Goal: Task Accomplishment & Management: Manage account settings

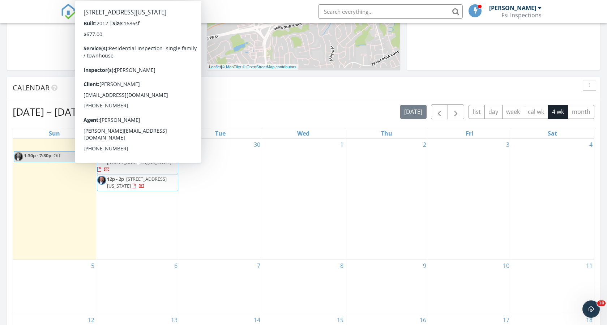
scroll to position [670, 619]
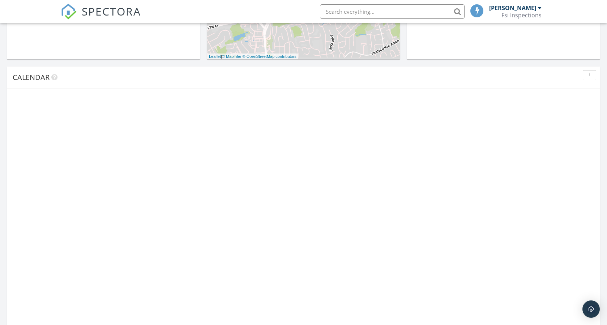
scroll to position [670, 619]
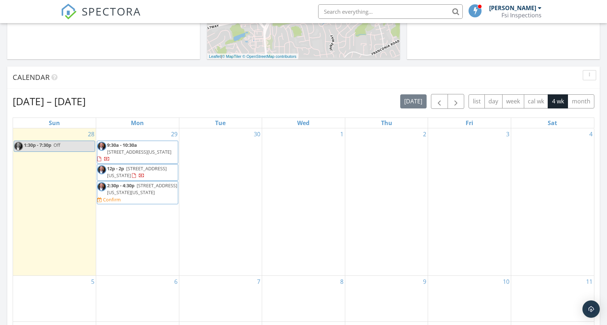
click at [153, 196] on span "314 North Carolina Ave SE, Washington 20003" at bounding box center [142, 188] width 70 height 13
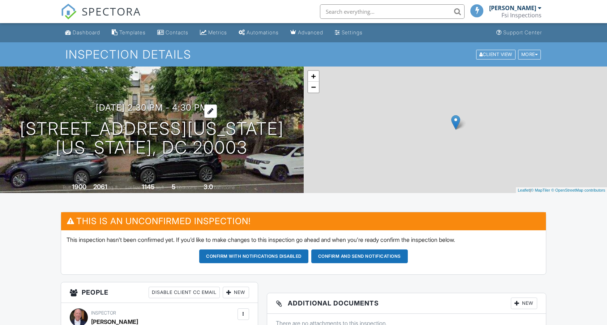
click at [208, 108] on h3 "09/29/2025 2:30 pm - 4:30 pm" at bounding box center [152, 108] width 112 height 10
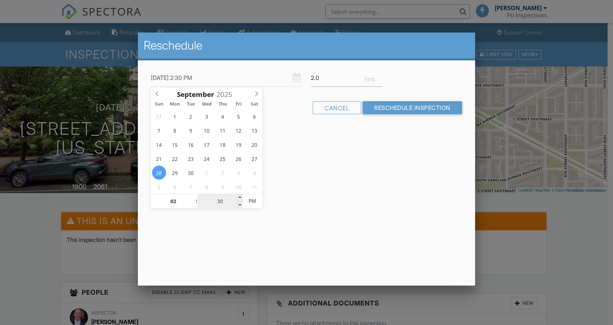
type input "09/28/2025 2:30 PM"
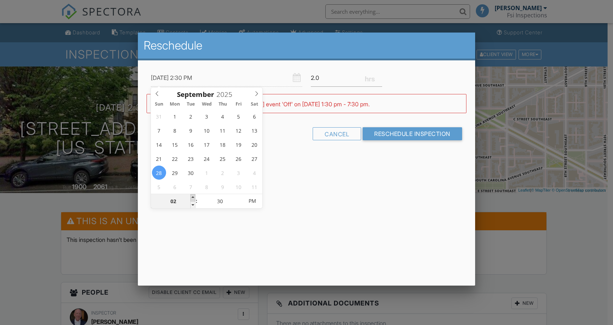
type input "03"
type input "09/28/2025 3:30 PM"
click at [194, 197] on span at bounding box center [192, 197] width 5 height 7
type input "04"
type input "09/28/2025 4:30 PM"
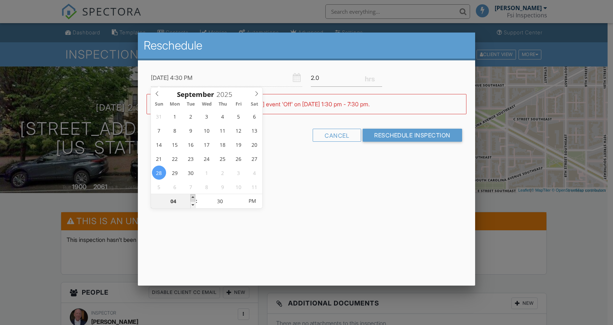
click at [194, 197] on span at bounding box center [192, 197] width 5 height 7
type input "05"
type input "09/28/2025 5:30 PM"
click at [194, 197] on span at bounding box center [192, 197] width 5 height 7
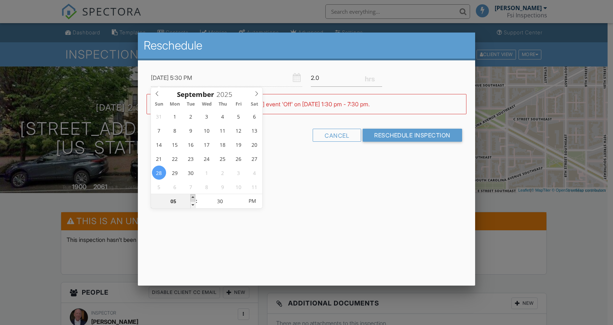
type input "07"
type input "09/28/2025 7:30 PM"
click at [194, 197] on span at bounding box center [192, 197] width 5 height 7
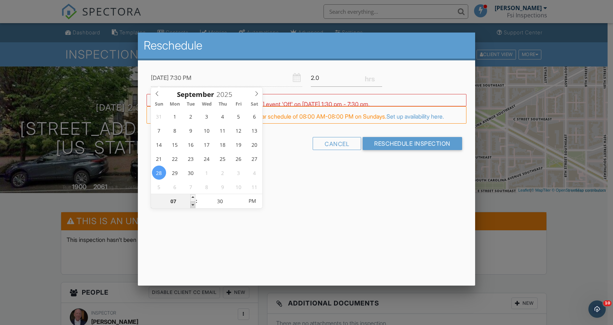
type input "06"
type input "09/28/2025 6:30 PM"
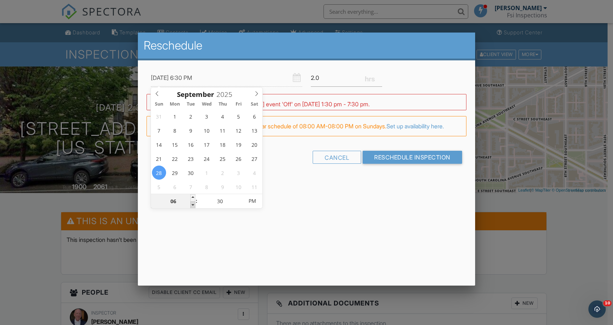
click at [194, 205] on span at bounding box center [192, 205] width 5 height 7
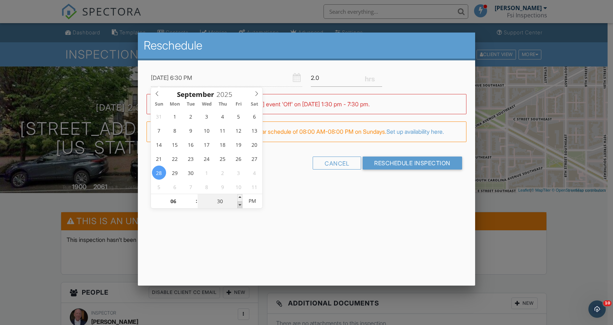
type input "25"
type input "09/28/2025 6:25 PM"
click at [241, 207] on span at bounding box center [239, 205] width 5 height 7
type input "20"
type input "09/28/2025 6:20 PM"
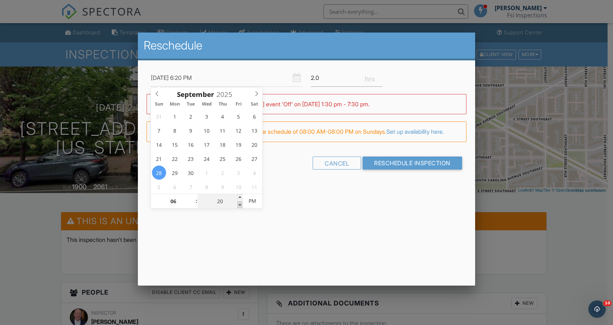
click at [241, 207] on span at bounding box center [239, 205] width 5 height 7
type input "15"
type input "09/28/2025 6:15 PM"
click at [241, 207] on span at bounding box center [239, 205] width 5 height 7
type input "10"
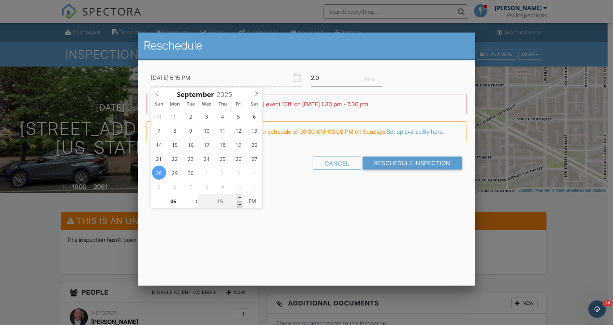
type input "09/28/2025 6:10 PM"
click at [241, 207] on span at bounding box center [239, 205] width 5 height 7
type input "05"
type input "09/28/2025 6:05 PM"
click at [241, 207] on span at bounding box center [239, 205] width 5 height 7
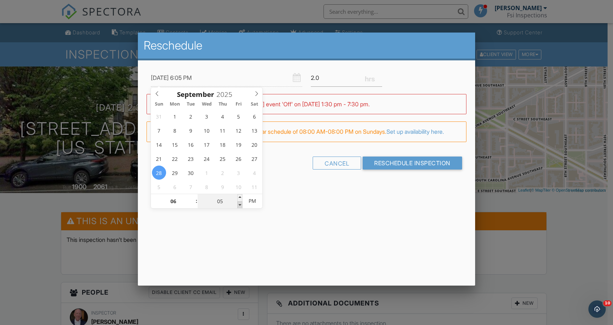
type input "00"
type input "09/28/2025 6:00 PM"
click at [241, 207] on span at bounding box center [239, 205] width 5 height 7
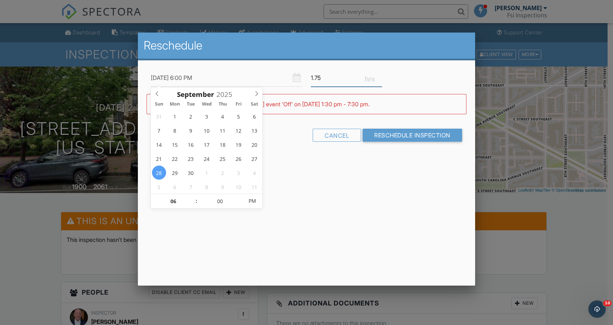
click at [379, 80] on input "1.75" at bounding box center [346, 78] width 71 height 18
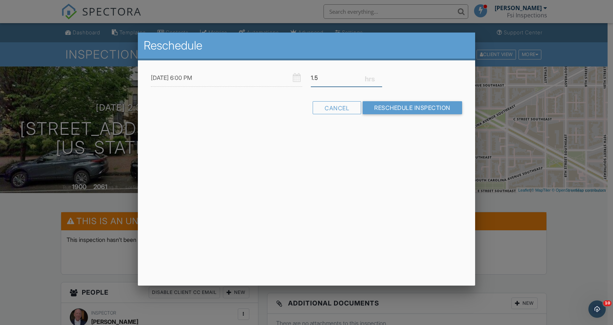
click at [379, 80] on input "1.5" at bounding box center [346, 78] width 71 height 18
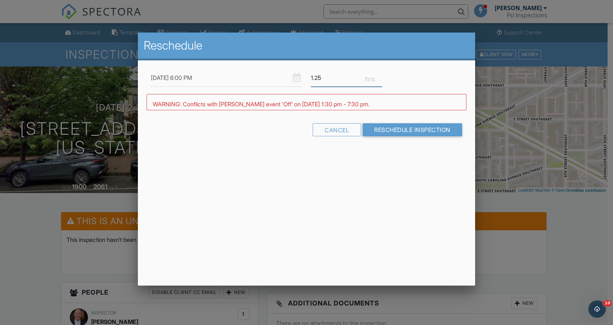
click at [379, 80] on input "1.25" at bounding box center [346, 78] width 71 height 18
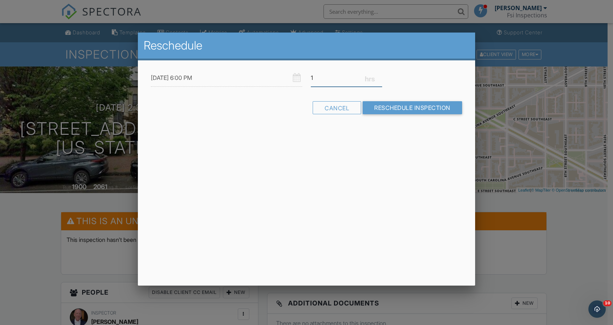
type input "1"
click at [379, 80] on input "1" at bounding box center [346, 78] width 71 height 18
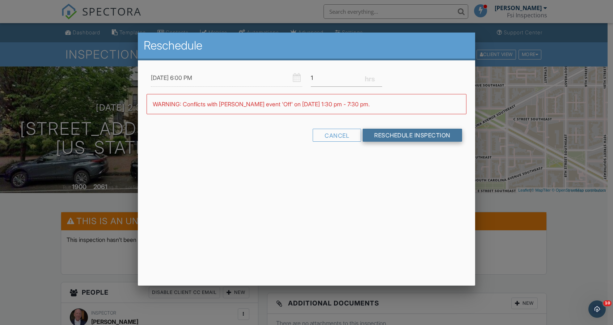
click at [390, 136] on input "Reschedule Inspection" at bounding box center [412, 135] width 99 height 13
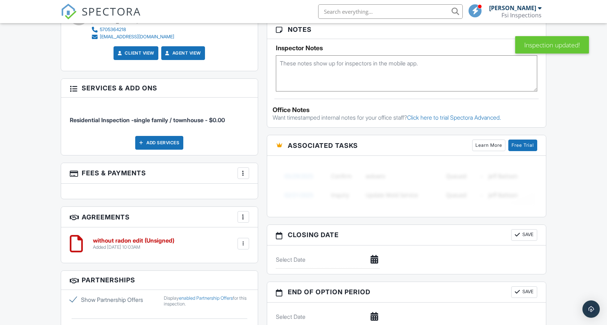
click at [241, 173] on div at bounding box center [243, 173] width 7 height 7
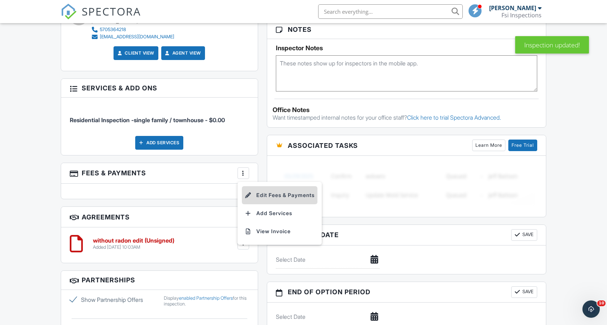
click at [282, 191] on li "Edit Fees & Payments" at bounding box center [280, 195] width 76 height 18
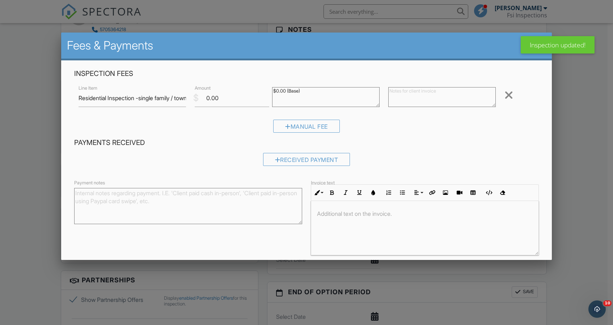
click at [504, 95] on div at bounding box center [508, 95] width 9 height 12
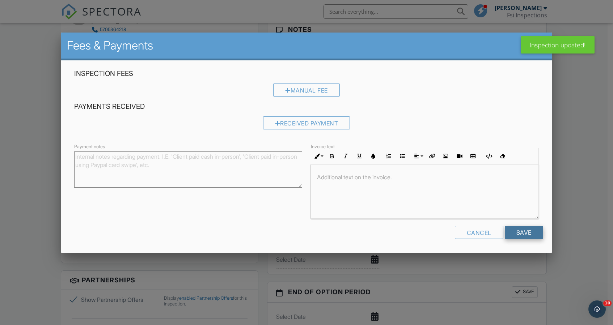
click at [529, 236] on input "Save" at bounding box center [524, 232] width 38 height 13
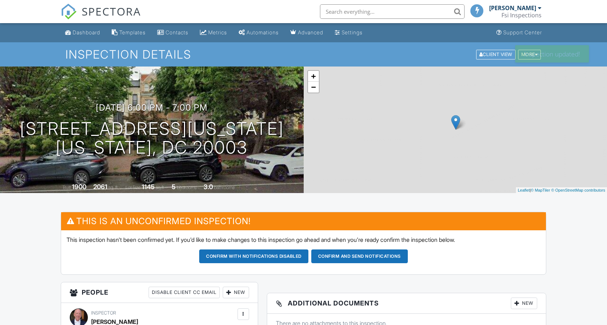
scroll to position [207, 0]
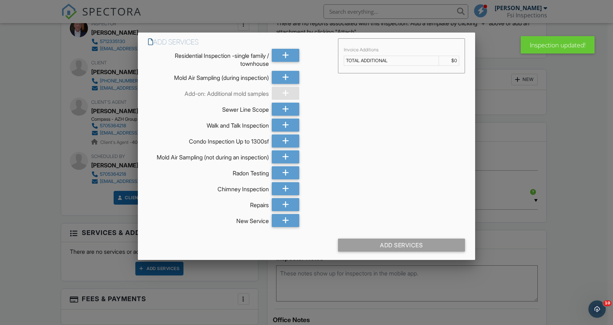
scroll to position [0, 0]
click at [286, 127] on icon at bounding box center [285, 125] width 7 height 13
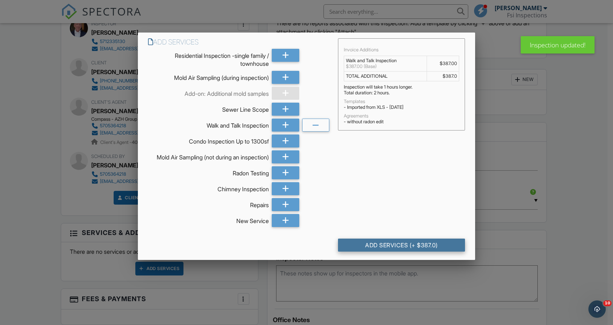
click at [418, 250] on div "Add Services (+ $387.0)" at bounding box center [401, 245] width 127 height 13
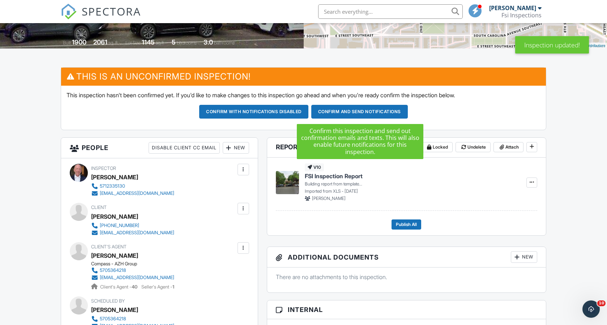
click at [344, 114] on button "Confirm and send notifications" at bounding box center [359, 112] width 97 height 14
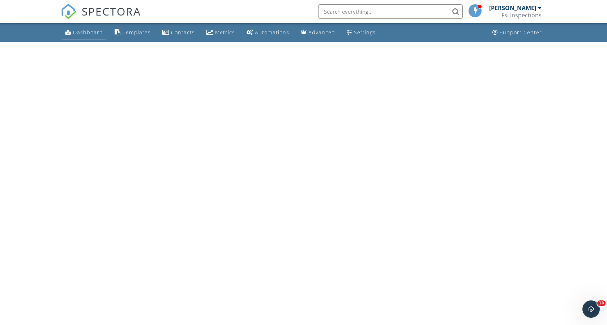
click at [92, 37] on link "Dashboard" at bounding box center [84, 32] width 44 height 13
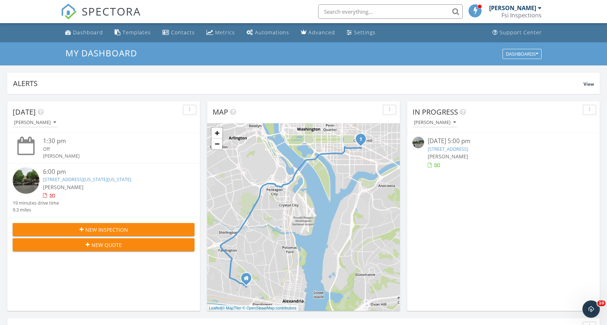
scroll to position [193, 0]
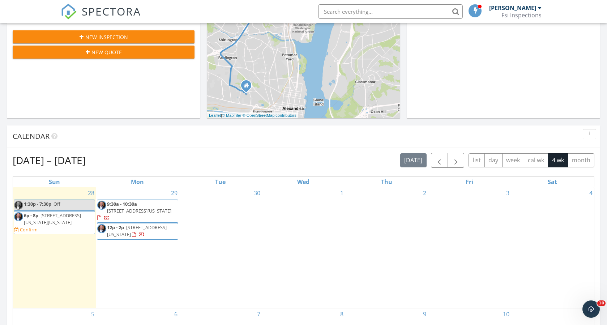
click at [62, 216] on span "[STREET_ADDRESS][US_STATE][US_STATE]" at bounding box center [52, 218] width 57 height 13
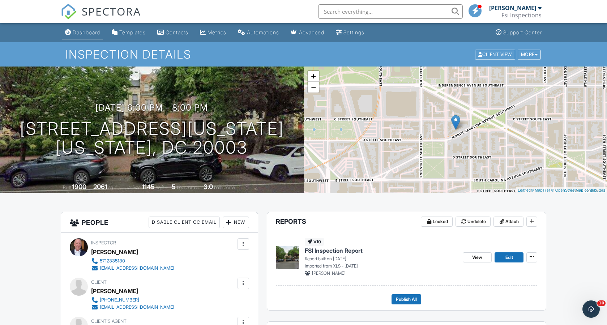
click at [88, 34] on div "Dashboard" at bounding box center [86, 32] width 27 height 6
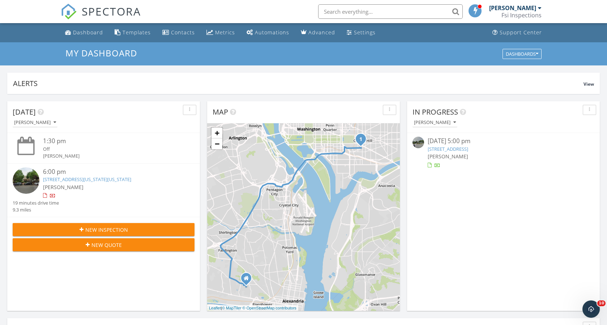
scroll to position [289, 0]
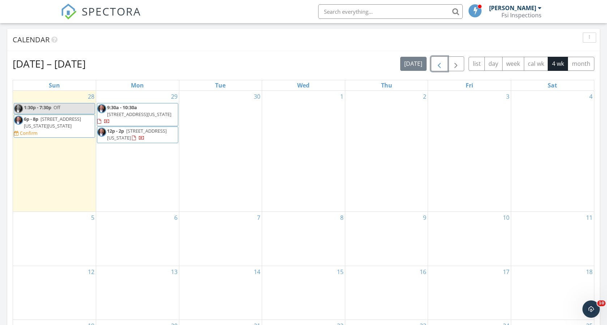
click at [442, 66] on span "button" at bounding box center [439, 64] width 9 height 9
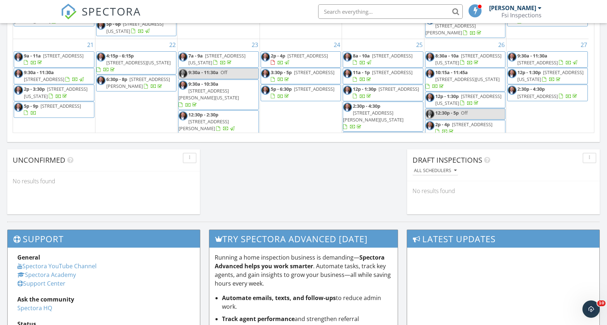
scroll to position [434, 0]
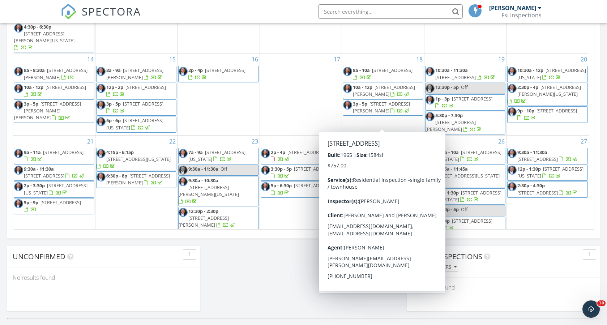
click at [383, 149] on span "9319 Convento Terrace, Fairfax 22031" at bounding box center [392, 152] width 41 height 7
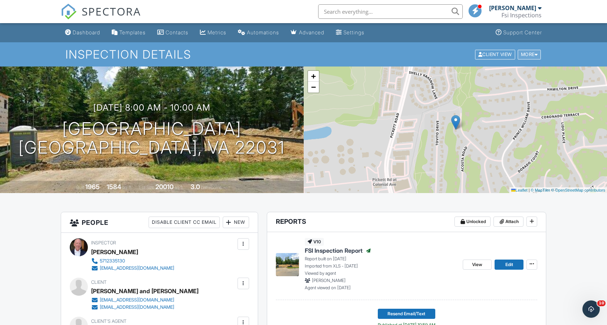
click at [538, 56] on div at bounding box center [536, 54] width 3 height 5
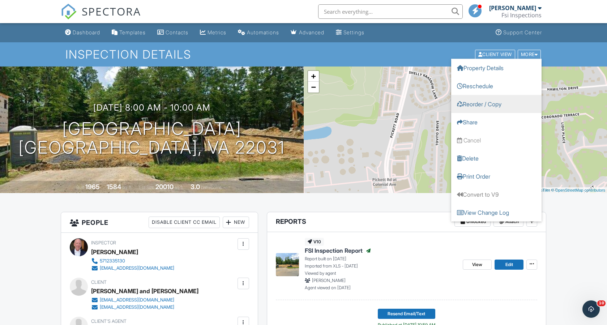
click at [473, 102] on link "Reorder / Copy" at bounding box center [496, 104] width 90 height 18
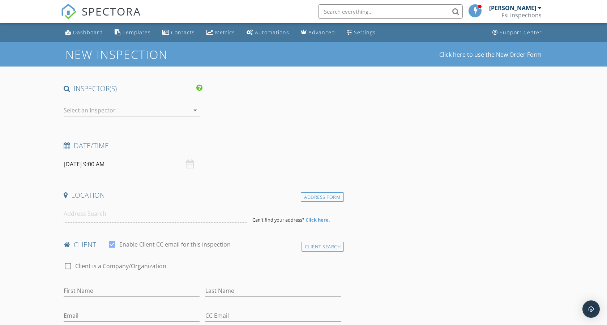
type input "[PERSON_NAME] and [PERSON_NAME]"
type input "[EMAIL_ADDRESS][DOMAIN_NAME]"
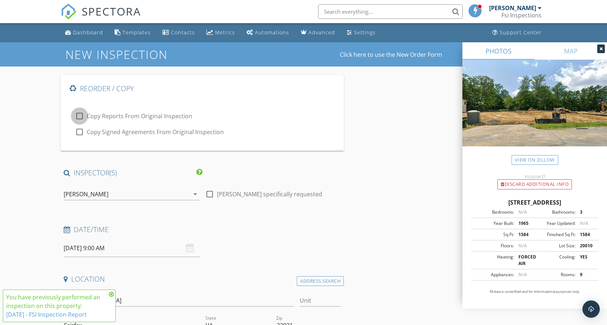
click at [82, 119] on div at bounding box center [79, 116] width 12 height 12
checkbox input "true"
click at [79, 136] on div at bounding box center [79, 132] width 12 height 12
checkbox input "true"
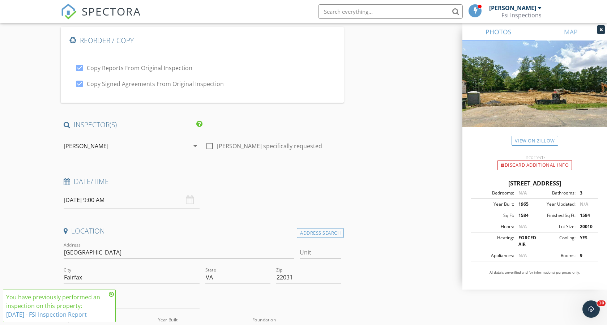
click at [128, 198] on input "[DATE] 9:00 AM" at bounding box center [132, 200] width 136 height 18
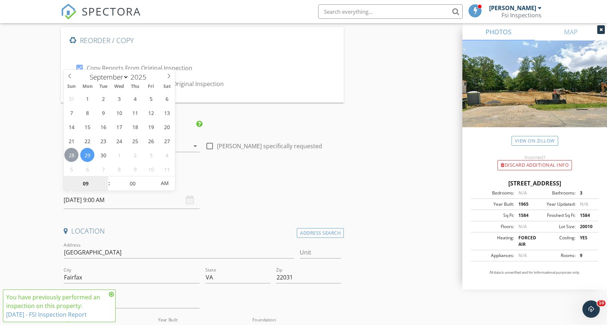
type input "[DATE] 9:00 AM"
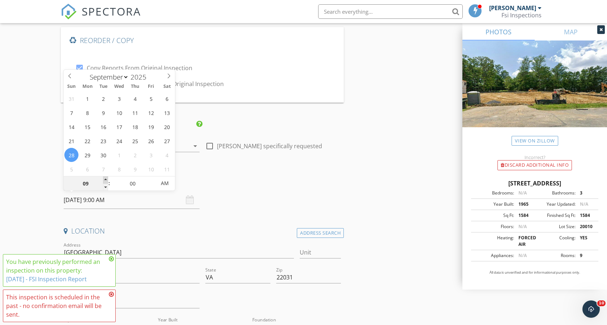
type input "10"
type input "[DATE] 10:00 AM"
click at [105, 179] on span at bounding box center [105, 180] width 5 height 7
type input "11"
type input "[DATE] 11:00 AM"
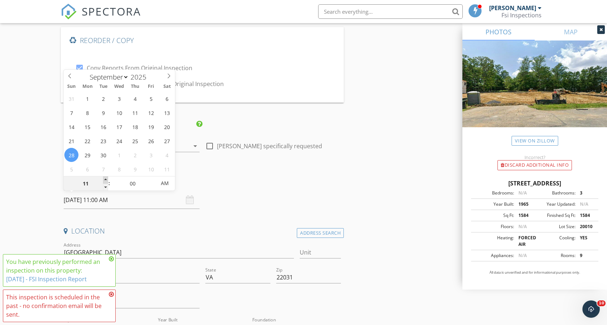
click at [105, 179] on span at bounding box center [105, 180] width 5 height 7
type input "12"
type input "[DATE] 12:00 PM"
click at [105, 179] on span at bounding box center [105, 180] width 5 height 7
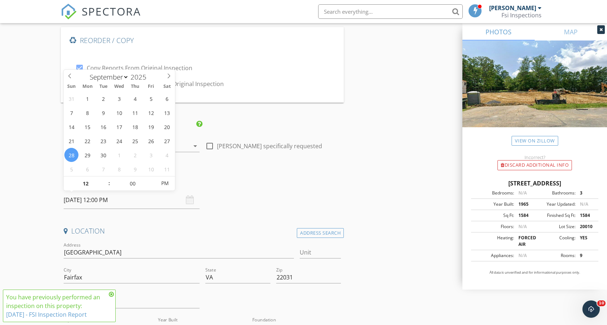
click at [293, 183] on h4 "Date/Time" at bounding box center [203, 181] width 278 height 9
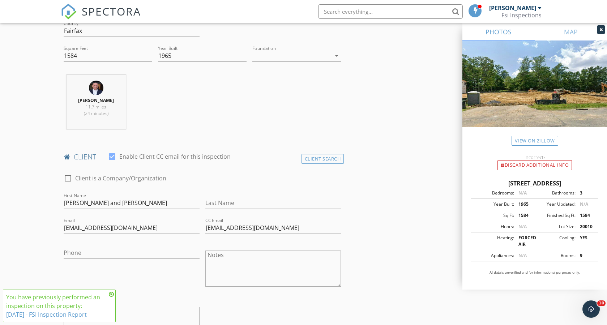
scroll to position [338, 0]
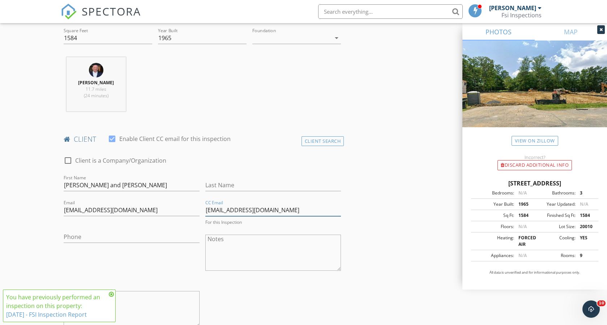
drag, startPoint x: 275, startPoint y: 207, endPoint x: 203, endPoint y: 215, distance: 72.8
click at [203, 215] on div "CC Email courtrightp1@gmail.com For this Inspection" at bounding box center [274, 212] width 142 height 27
drag, startPoint x: 150, startPoint y: 205, endPoint x: 33, endPoint y: 208, distance: 117.3
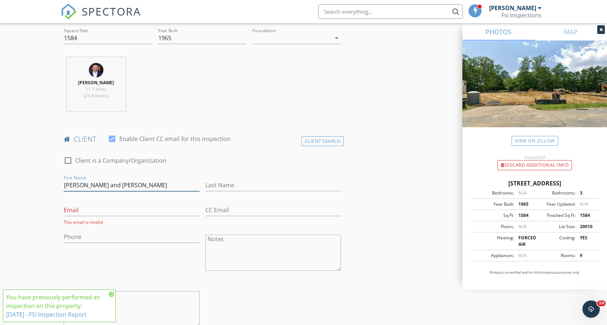
drag, startPoint x: 127, startPoint y: 181, endPoint x: 50, endPoint y: 186, distance: 77.2
type input "[PERSON_NAME]"
click at [252, 187] on input "Last Name" at bounding box center [273, 185] width 136 height 12
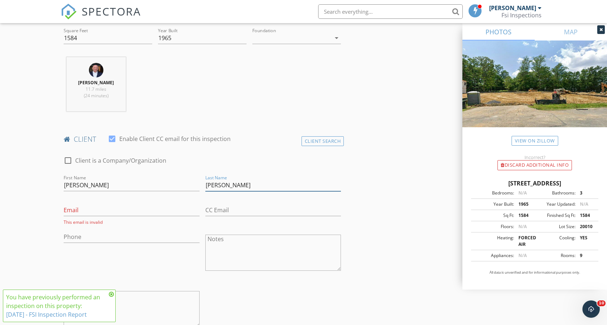
type input "[PERSON_NAME]"
click at [108, 238] on input "Phone" at bounding box center [132, 237] width 136 height 12
type input "[PHONE_NUMBER]"
click at [96, 209] on input "Email" at bounding box center [132, 210] width 136 height 12
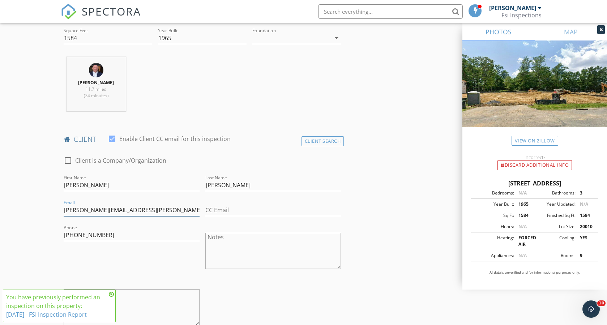
type input "[PERSON_NAME][EMAIL_ADDRESS][PERSON_NAME][DOMAIN_NAME]"
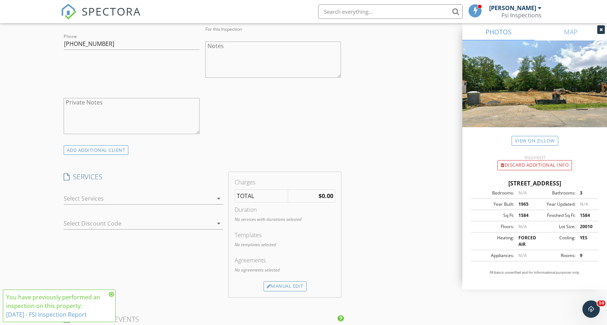
click at [168, 193] on div at bounding box center [138, 199] width 149 height 12
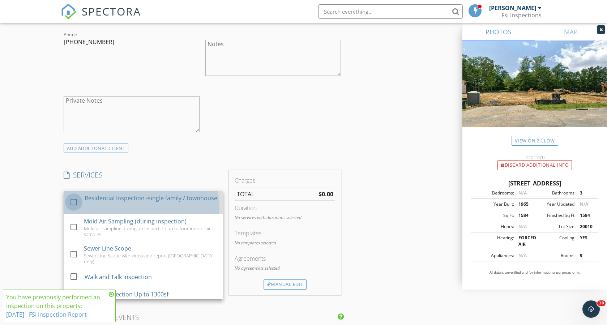
click at [73, 206] on div at bounding box center [74, 202] width 12 height 12
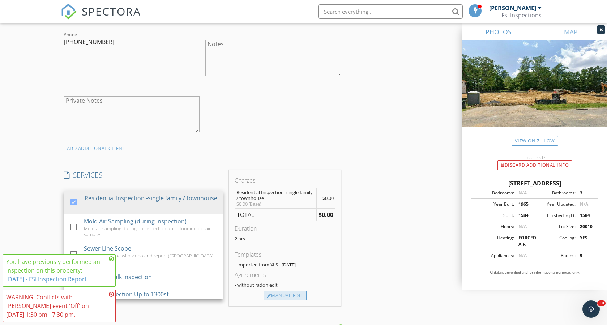
click at [301, 293] on div "Manual Edit" at bounding box center [285, 296] width 43 height 10
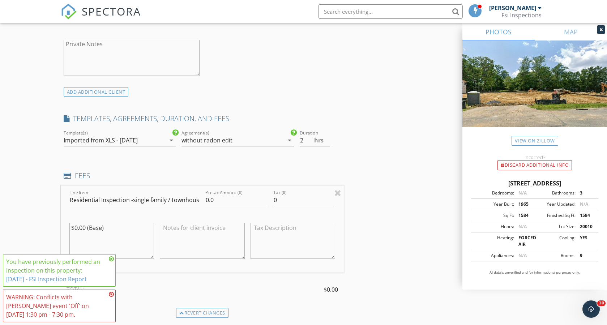
scroll to position [724, 0]
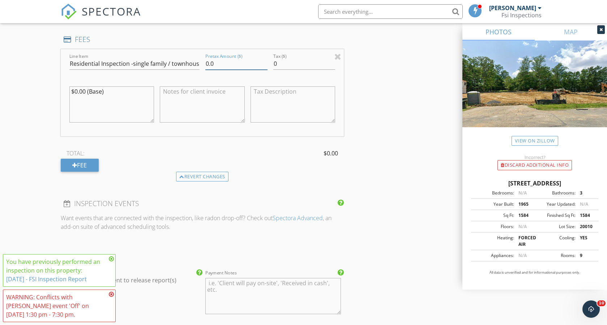
drag, startPoint x: 233, startPoint y: 63, endPoint x: 192, endPoint y: 63, distance: 40.9
click at [192, 63] on div "Line Item Residential Inspection -single family / townhouse Pretax Amount ($) 0…" at bounding box center [203, 92] width 284 height 87
type input "657"
click at [411, 98] on div "Reorder / Copy check_box Copy Reports From Original Inspection check_box Copy S…" at bounding box center [304, 154] width 486 height 1604
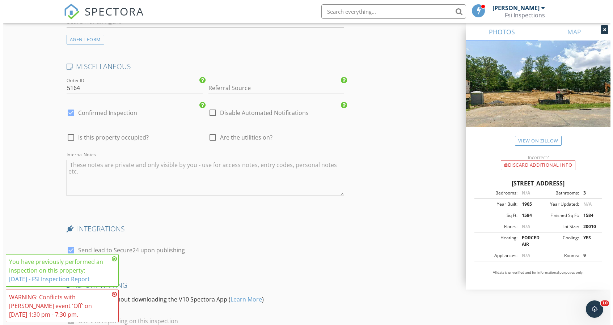
scroll to position [1371, 0]
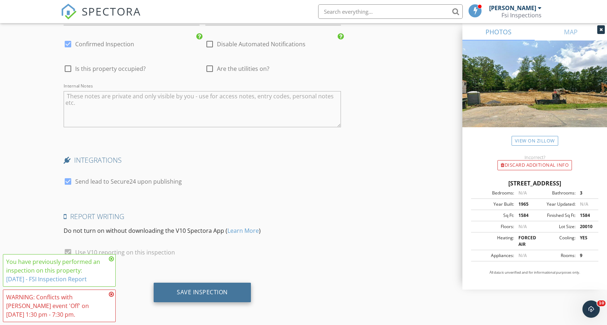
click at [211, 291] on div "Save Inspection" at bounding box center [202, 292] width 51 height 7
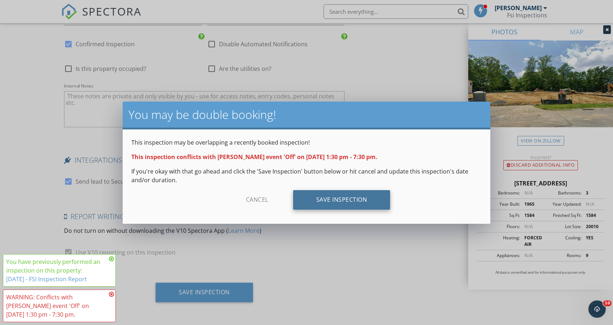
click at [327, 200] on div "Save Inspection" at bounding box center [341, 200] width 97 height 20
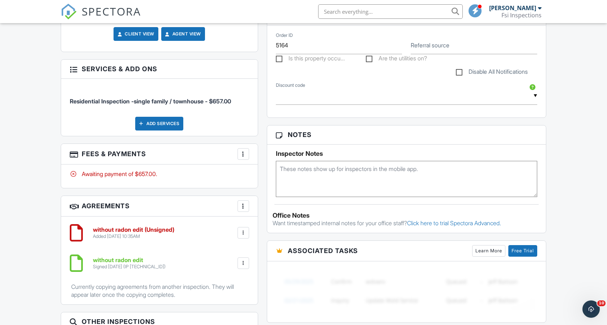
click at [243, 229] on div at bounding box center [243, 232] width 7 height 7
click at [225, 280] on li "Delete" at bounding box center [224, 289] width 41 height 18
